Goal: Transaction & Acquisition: Book appointment/travel/reservation

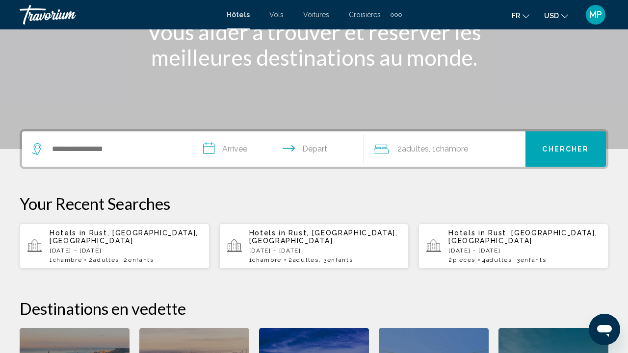
scroll to position [151, 0]
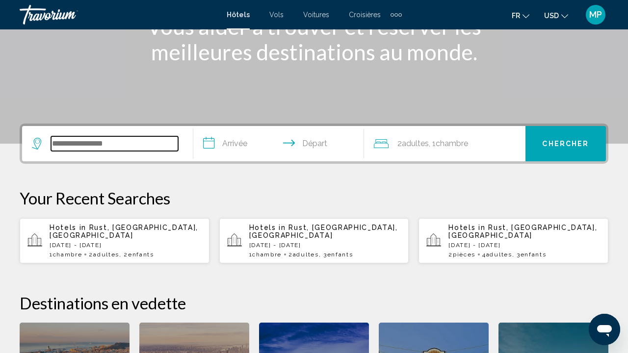
click at [130, 150] on input "Search widget" at bounding box center [114, 143] width 127 height 15
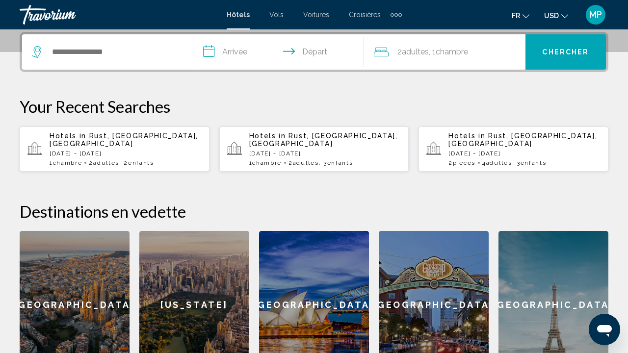
click at [127, 142] on p "Hotels in [GEOGRAPHIC_DATA], [GEOGRAPHIC_DATA], [GEOGRAPHIC_DATA]" at bounding box center [126, 140] width 152 height 16
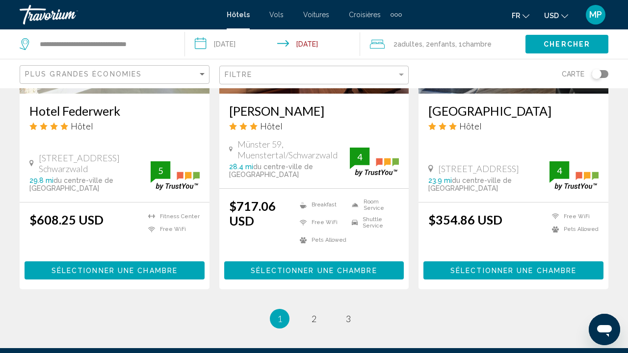
scroll to position [1424, 0]
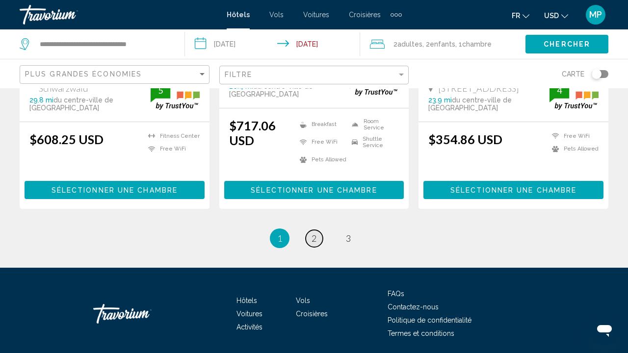
click at [316, 233] on span "2" at bounding box center [313, 238] width 5 height 11
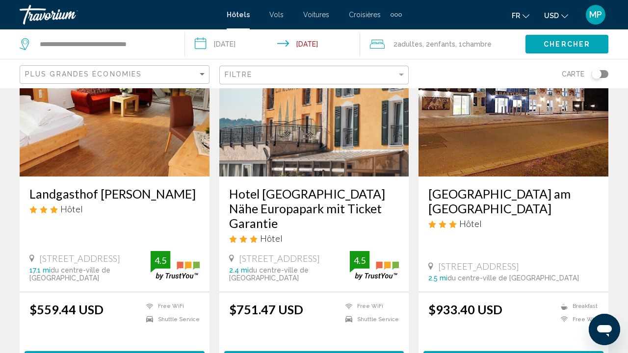
scroll to position [104, 0]
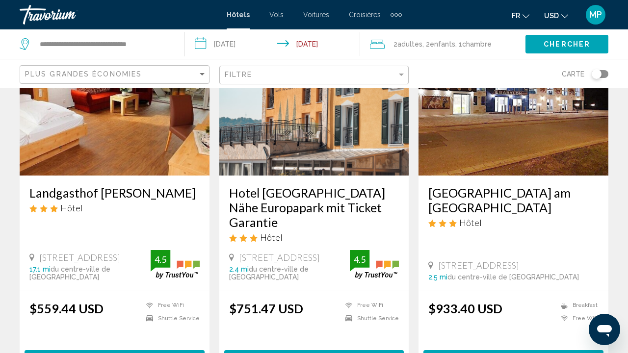
click at [562, 16] on icon "Change currency" at bounding box center [564, 16] width 7 height 7
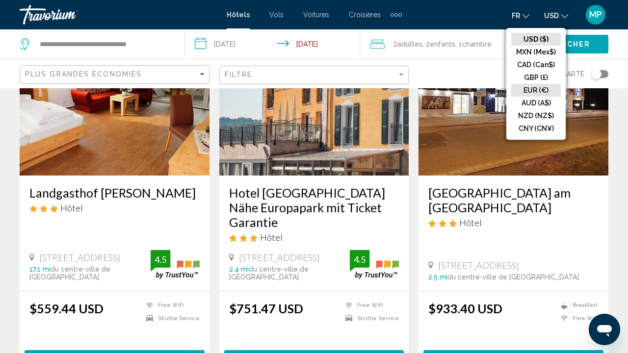
click at [544, 87] on button "EUR (€)" at bounding box center [536, 90] width 50 height 13
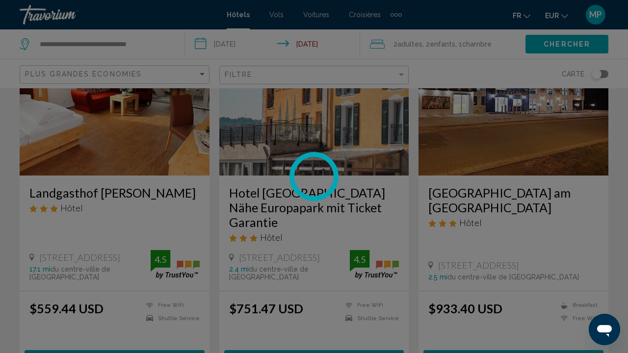
scroll to position [0, 0]
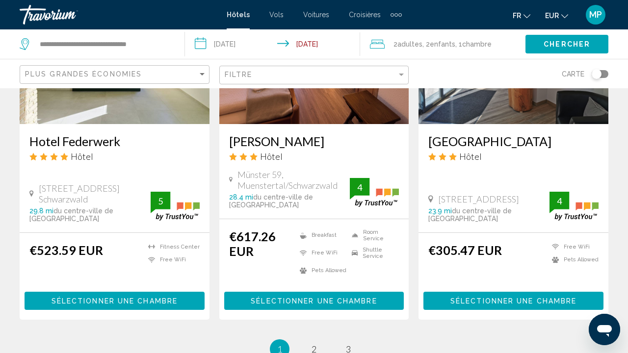
scroll to position [1374, 0]
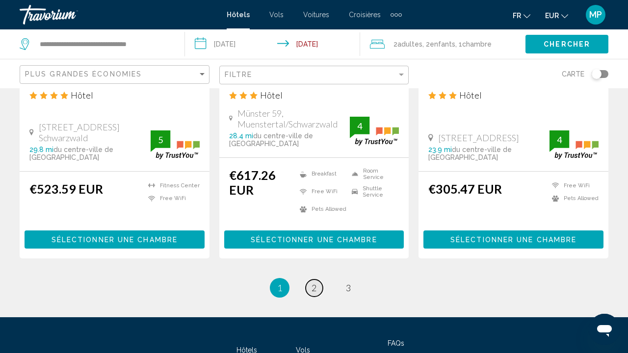
click at [313, 282] on span "2" at bounding box center [313, 287] width 5 height 11
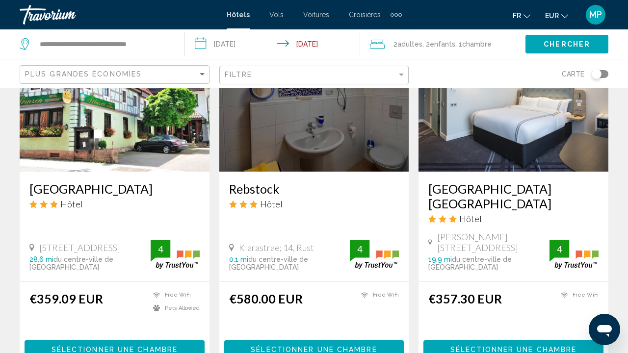
scroll to position [1257, 0]
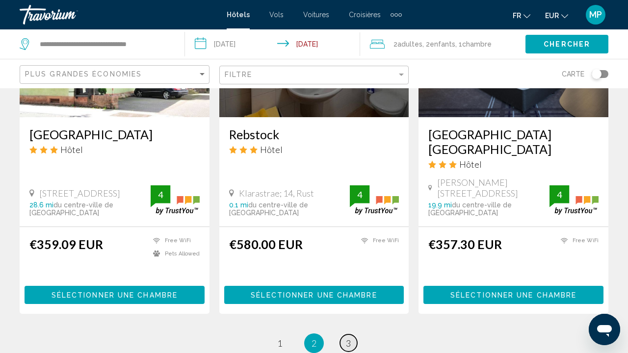
click at [348, 338] on span "3" at bounding box center [348, 343] width 5 height 11
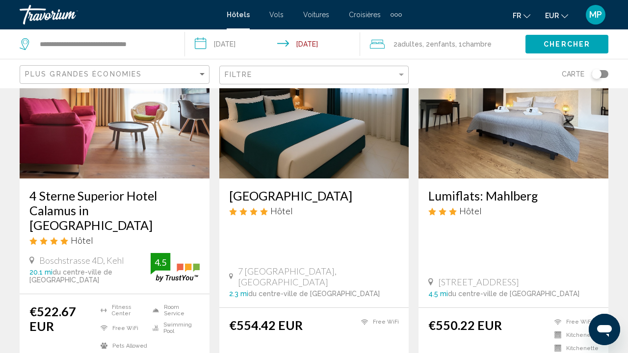
scroll to position [162, 0]
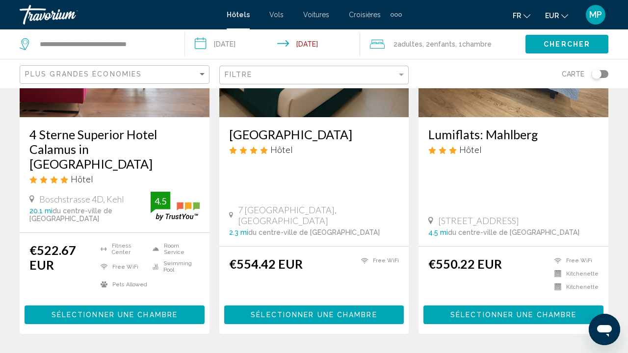
click at [323, 311] on span "Sélectionner une chambre" at bounding box center [314, 315] width 126 height 8
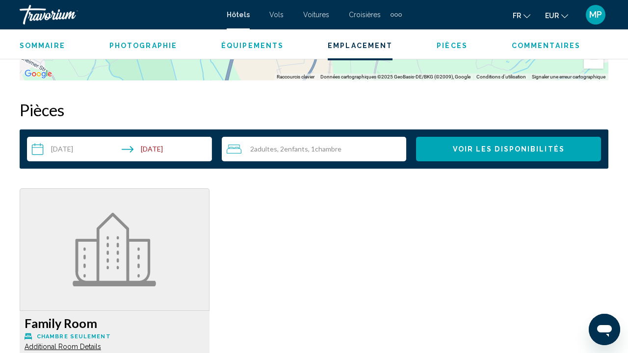
scroll to position [1377, 0]
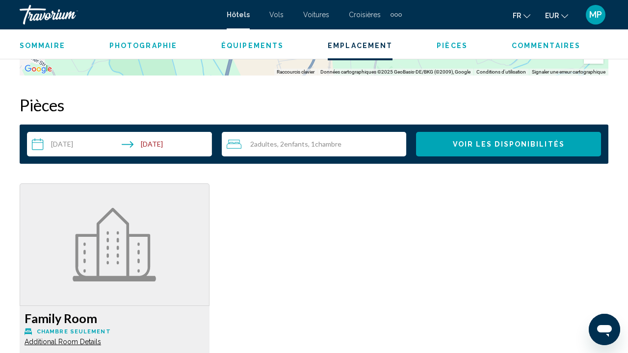
click at [301, 145] on span "Enfants" at bounding box center [296, 144] width 24 height 8
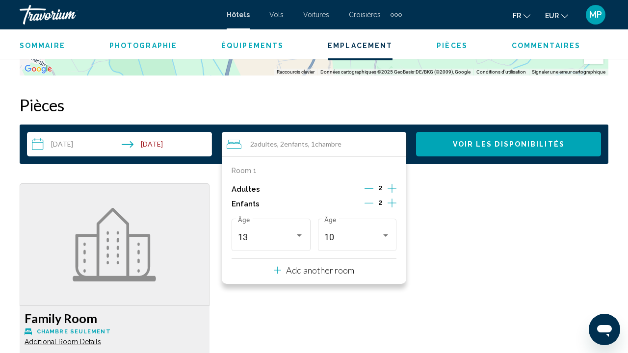
click at [386, 203] on div "2" at bounding box center [380, 204] width 32 height 15
click at [390, 203] on icon "Increment children" at bounding box center [391, 203] width 9 height 12
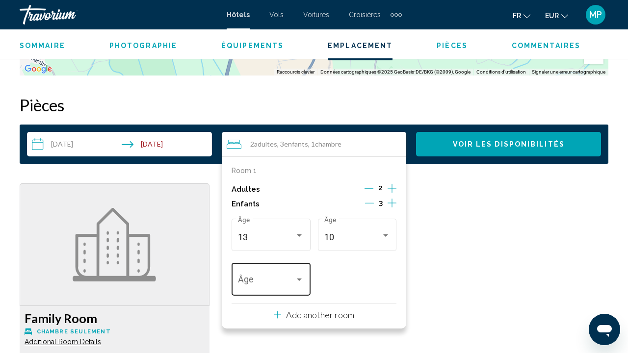
click at [296, 283] on div "Travelers: 2 adults, 3 children" at bounding box center [299, 280] width 9 height 8
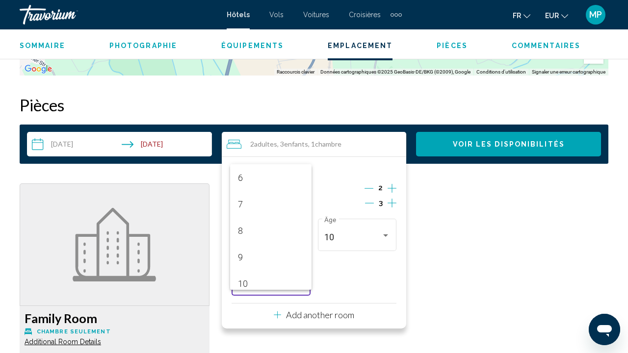
scroll to position [160, 0]
click at [278, 227] on span "8" at bounding box center [271, 229] width 66 height 26
click at [477, 249] on div "Family Room Chambre seulement Additional Room Details Bed types are based on av…" at bounding box center [314, 348] width 598 height 330
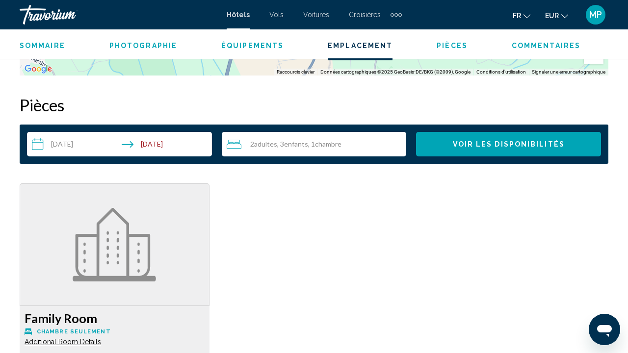
click at [486, 142] on span "Voir les disponibilités" at bounding box center [509, 145] width 112 height 8
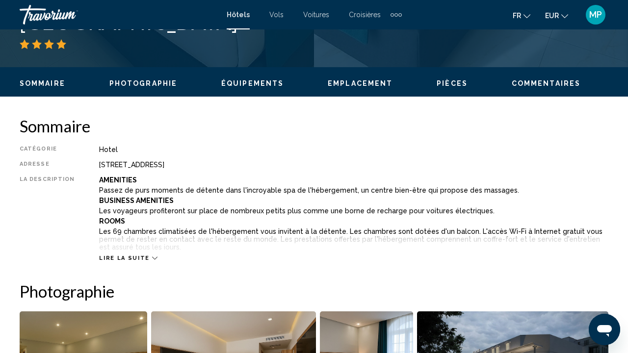
scroll to position [432, 0]
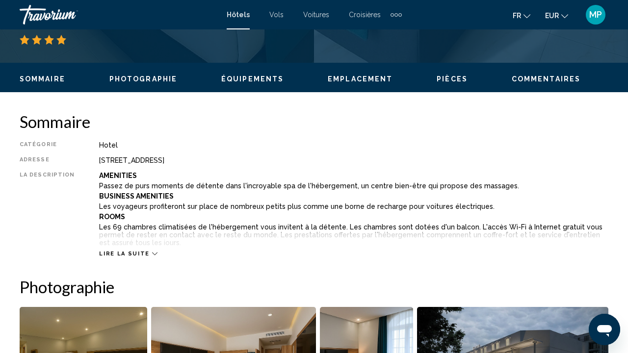
click at [134, 252] on span "Lire la suite" at bounding box center [124, 254] width 50 height 6
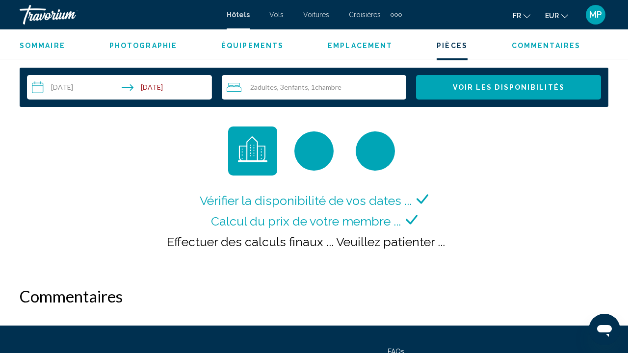
scroll to position [1702, 0]
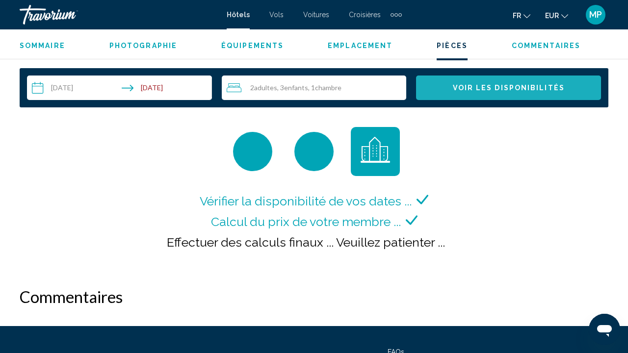
click at [524, 87] on span "Voir les disponibilités" at bounding box center [509, 88] width 112 height 8
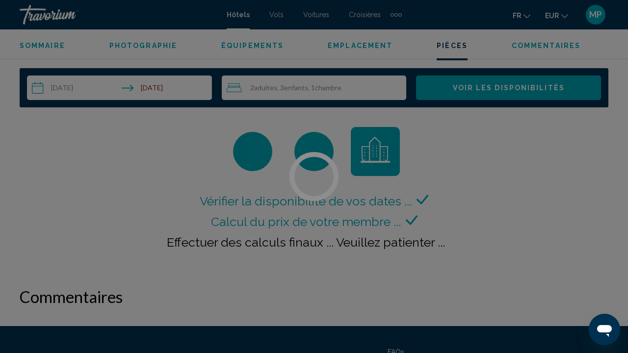
scroll to position [1682, 0]
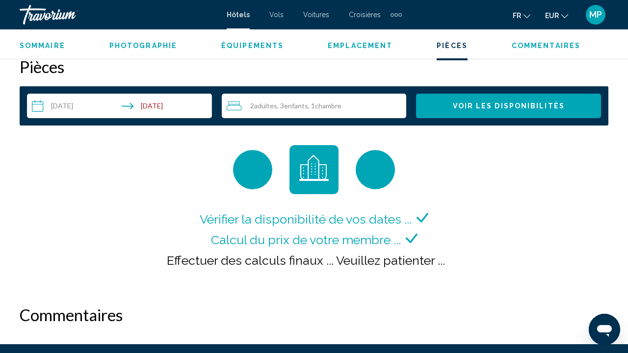
scroll to position [1681, 0]
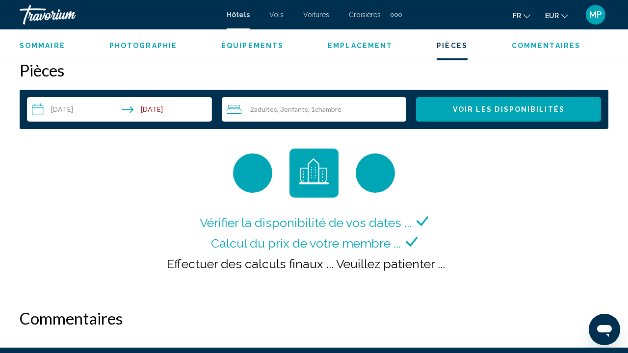
click at [524, 44] on span "Commentaires" at bounding box center [545, 46] width 69 height 8
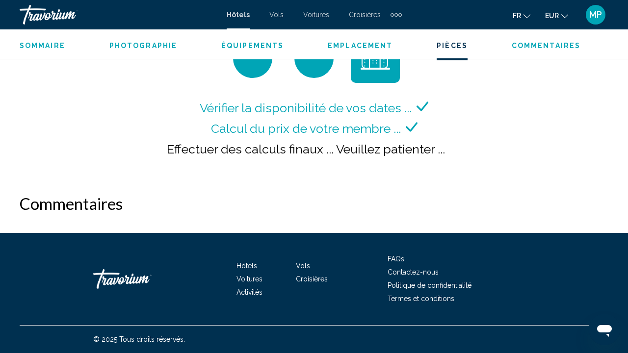
click at [608, 330] on icon "Ouvrir la fenêtre de messagerie" at bounding box center [604, 331] width 15 height 12
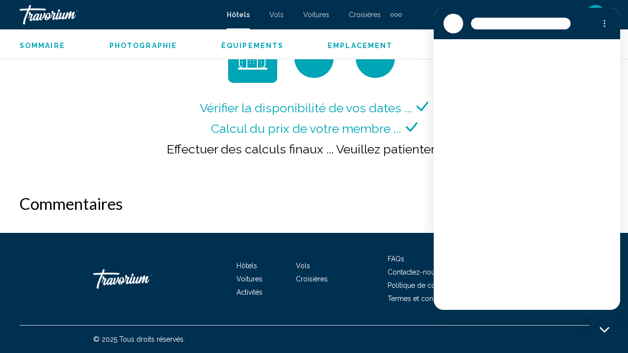
scroll to position [0, 0]
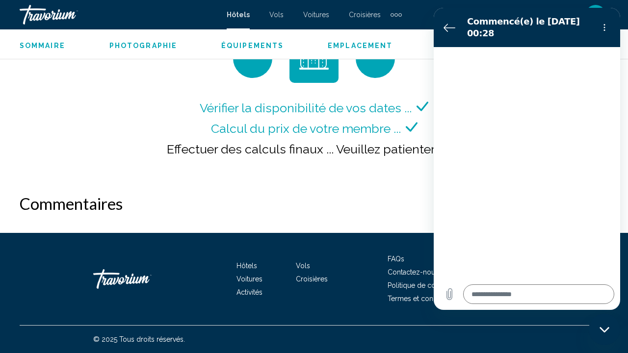
type textarea "*"
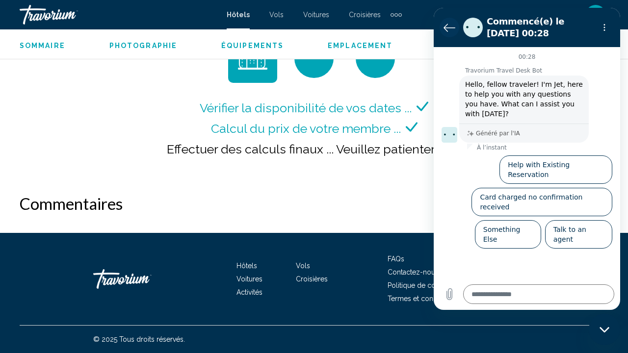
click at [447, 23] on icon "Retour à la liste des conversations" at bounding box center [449, 28] width 12 height 12
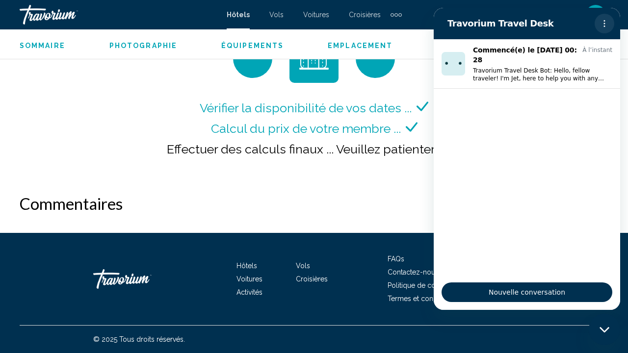
click at [602, 25] on icon "Menu d’options" at bounding box center [604, 24] width 8 height 8
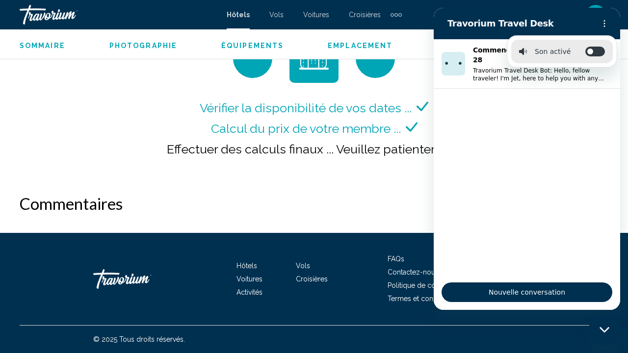
click at [406, 170] on div "Vérifier la disponibilité de vos dates ... Calcul du prix de votre membre ... E…" at bounding box center [314, 136] width 300 height 76
click at [605, 330] on icon "Fermer la fenêtre de messagerie" at bounding box center [604, 330] width 10 height 6
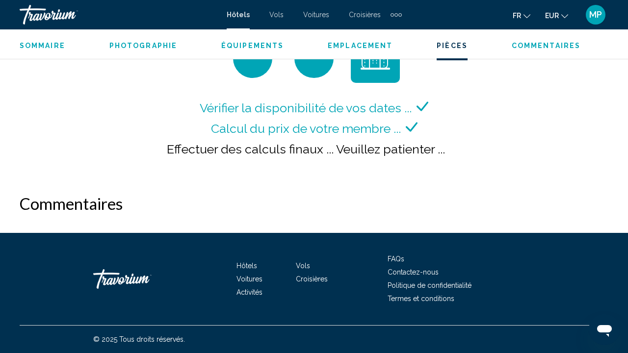
click at [519, 134] on div "Vérifier la disponibilité de vos dates ... Calcul du prix de votre membre ... E…" at bounding box center [314, 104] width 588 height 140
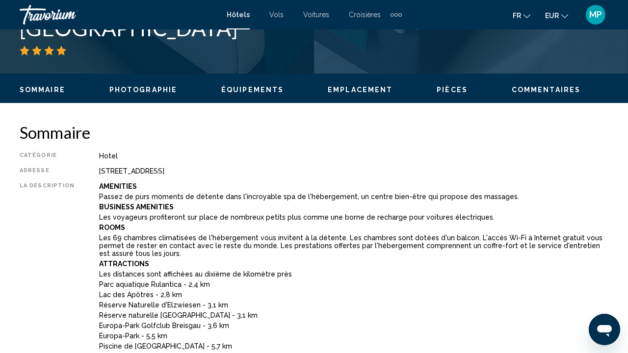
scroll to position [421, 0]
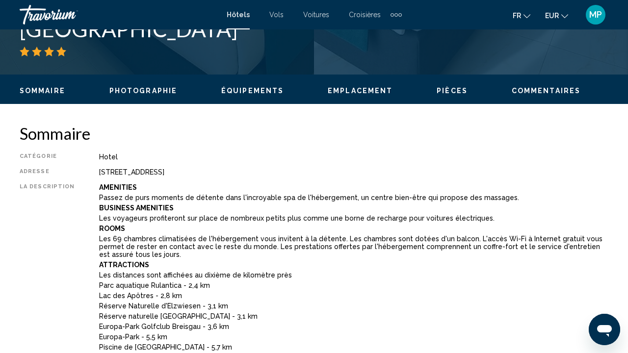
click at [234, 90] on span "Équipements" at bounding box center [252, 91] width 62 height 8
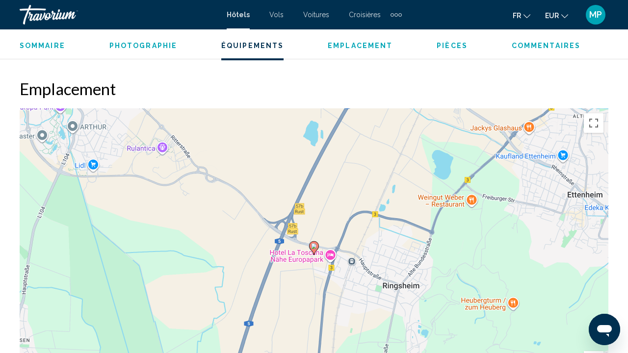
scroll to position [1320, 0]
click at [352, 47] on span "Emplacement" at bounding box center [360, 46] width 65 height 8
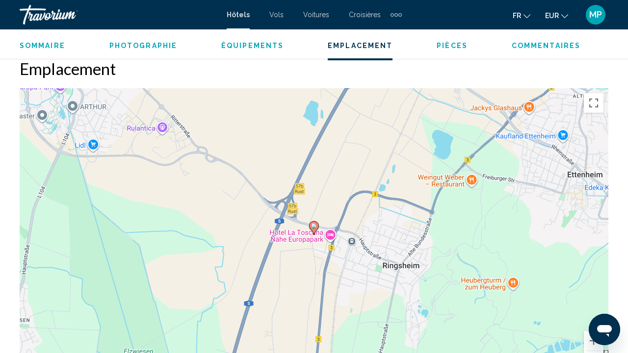
click at [449, 51] on div "Sommaire Photographie Équipements Emplacement Pièces Commentaires Voir les disp…" at bounding box center [314, 44] width 628 height 30
click at [442, 45] on span "Pièces" at bounding box center [451, 46] width 31 height 8
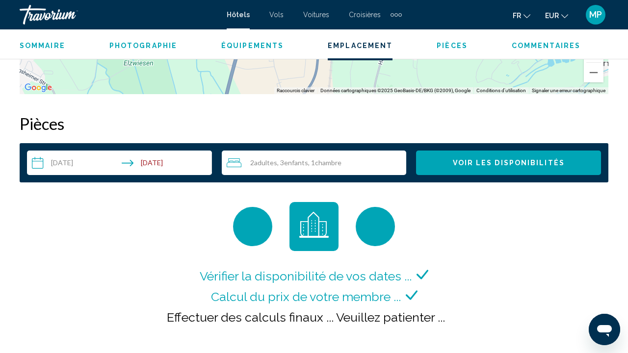
scroll to position [1682, 0]
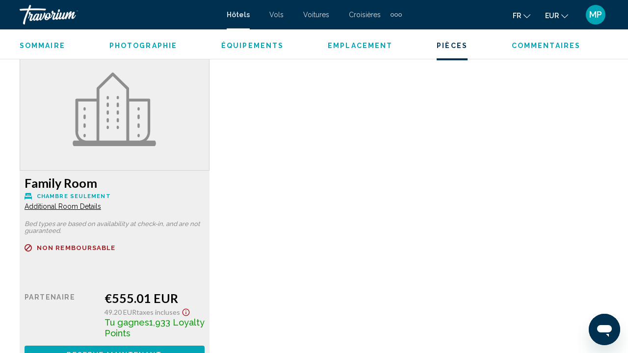
scroll to position [1544, 0]
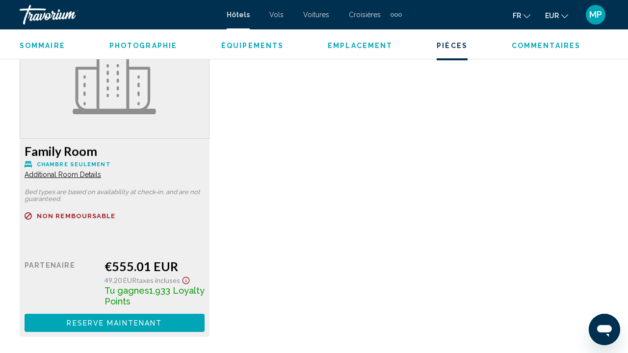
click at [125, 322] on span "Reserve maintenant" at bounding box center [114, 323] width 95 height 8
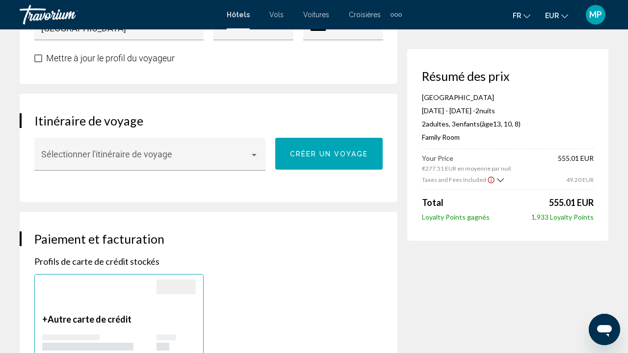
scroll to position [548, 0]
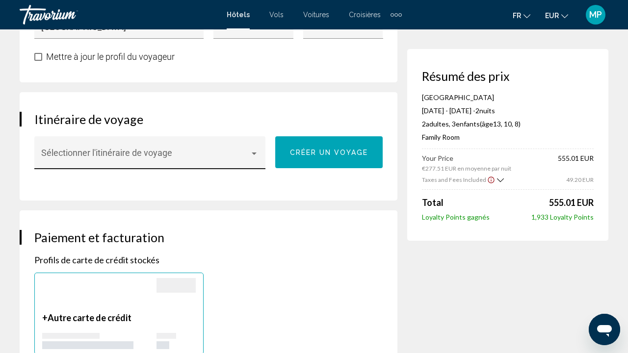
click at [255, 149] on div "Sélectionner l'itinéraire de voyage" at bounding box center [150, 156] width 218 height 26
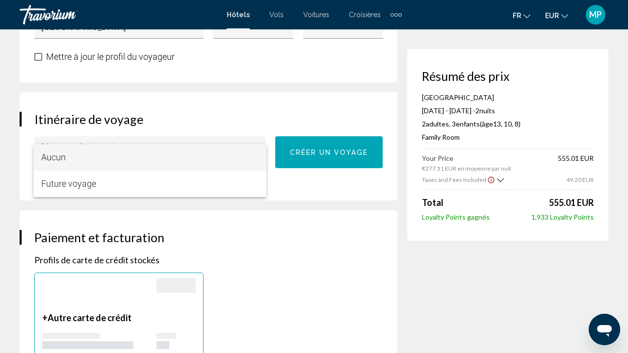
click at [246, 115] on div at bounding box center [314, 176] width 628 height 353
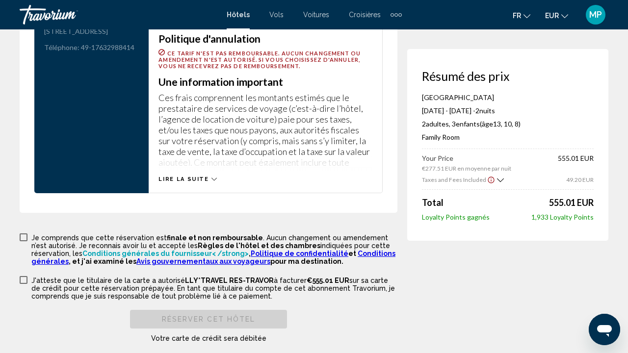
scroll to position [1418, 0]
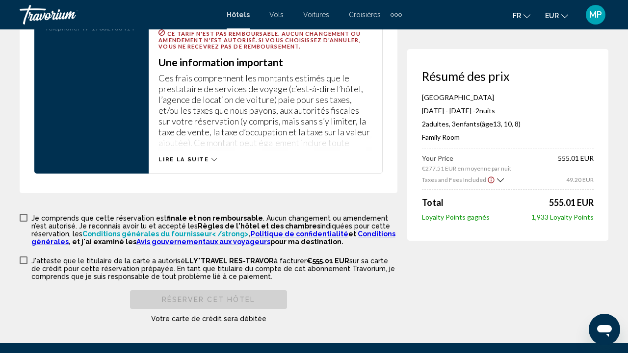
click at [186, 157] on span "Lire la suite" at bounding box center [183, 159] width 50 height 6
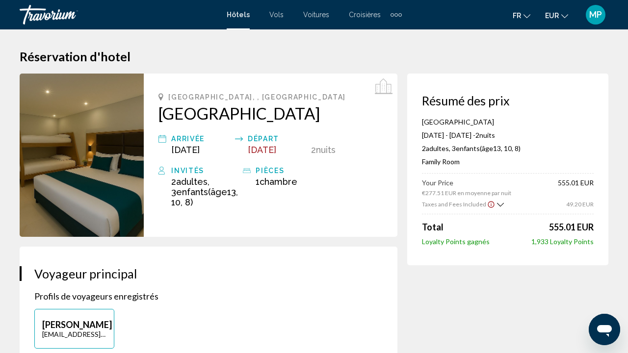
scroll to position [0, 0]
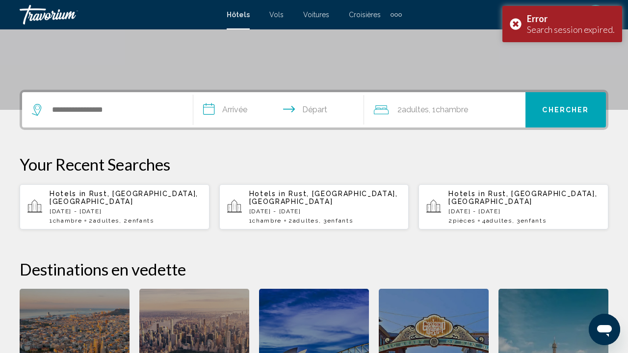
scroll to position [186, 0]
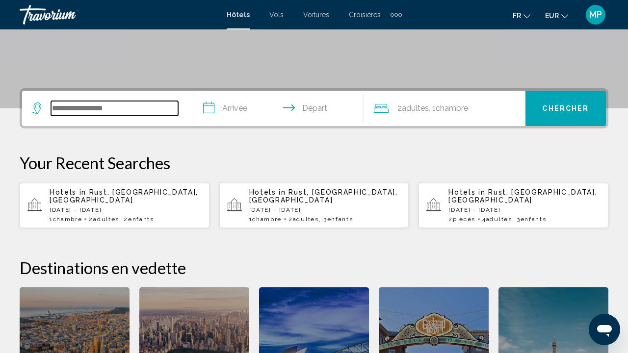
click at [117, 110] on input "Search widget" at bounding box center [114, 108] width 127 height 15
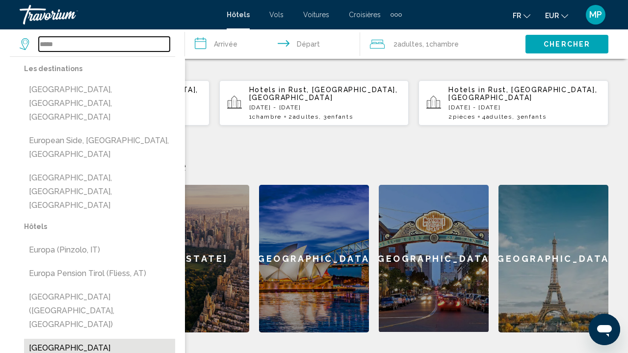
scroll to position [289, 0]
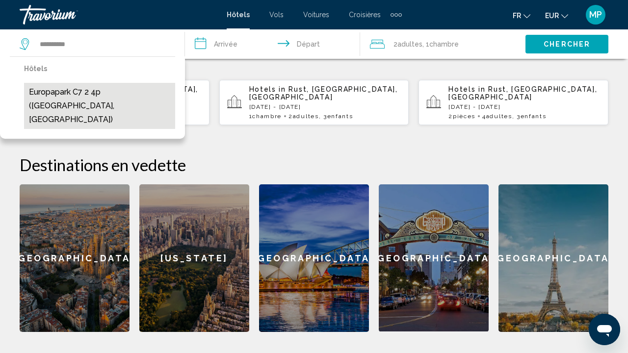
click at [140, 91] on button "Europapark C7 2 4p ([GEOGRAPHIC_DATA], [GEOGRAPHIC_DATA])" at bounding box center [99, 106] width 151 height 46
type input "**********"
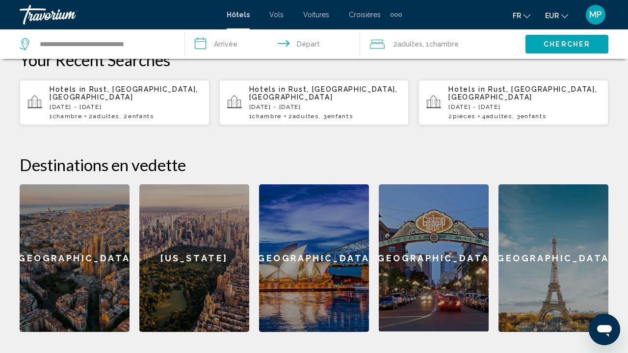
click at [326, 95] on p "Hotels in [GEOGRAPHIC_DATA], [GEOGRAPHIC_DATA], [GEOGRAPHIC_DATA]" at bounding box center [325, 93] width 152 height 16
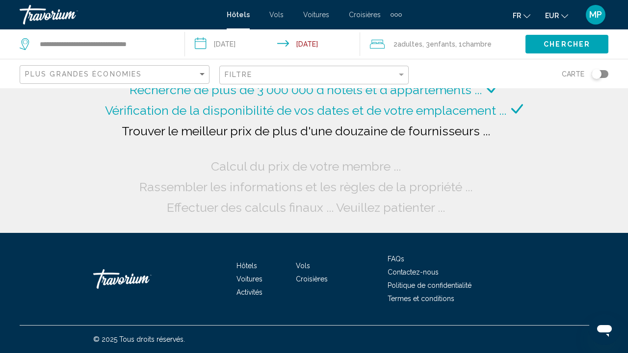
click at [491, 41] on span "Chambre" at bounding box center [476, 44] width 29 height 8
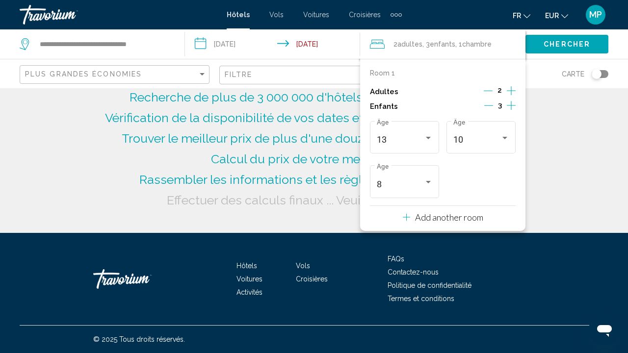
click at [512, 92] on icon "Increment adults" at bounding box center [511, 91] width 9 height 12
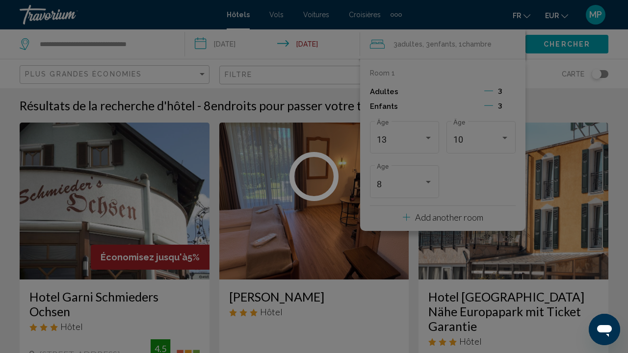
click at [489, 93] on icon "Decrement adults" at bounding box center [488, 90] width 9 height 9
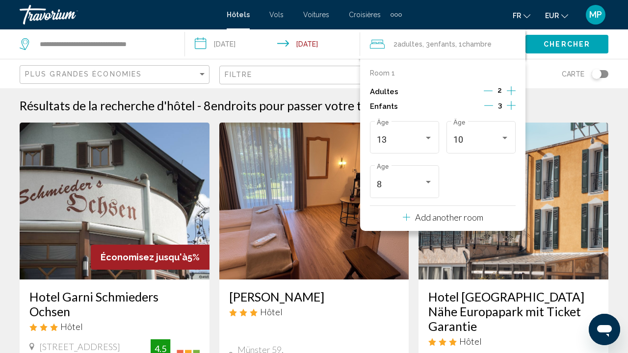
click at [475, 220] on p "Add another room" at bounding box center [449, 217] width 68 height 11
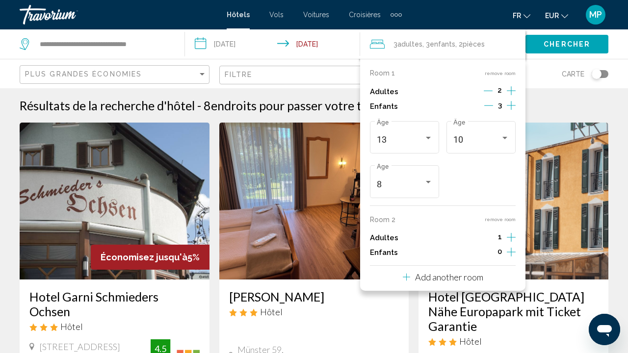
click at [510, 97] on icon "Increment adults" at bounding box center [511, 91] width 9 height 12
click at [571, 103] on div "Résultats de la recherche d'hôtel - 8 endroits pour passer votre temps" at bounding box center [314, 105] width 588 height 15
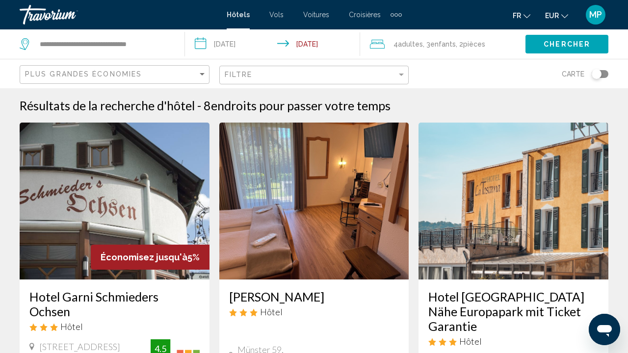
click at [572, 42] on span "Chercher" at bounding box center [566, 45] width 47 height 8
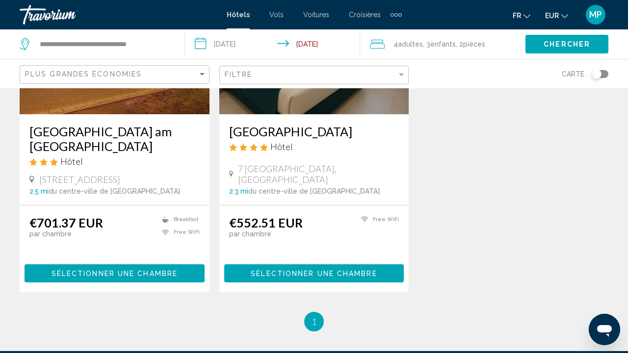
scroll to position [183, 0]
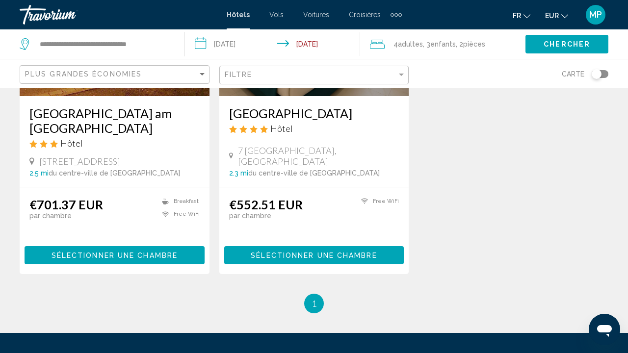
click at [314, 252] on span "Sélectionner une chambre" at bounding box center [314, 256] width 126 height 8
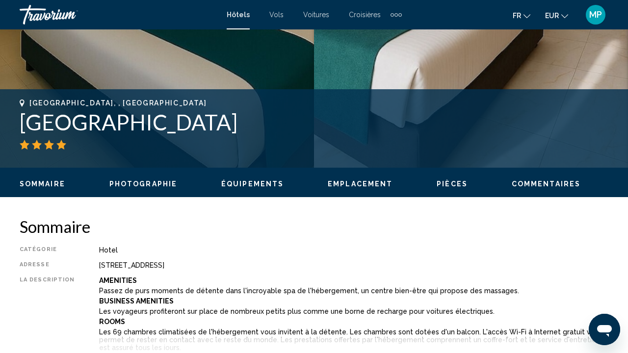
scroll to position [320, 0]
